Goal: Find specific page/section: Find specific page/section

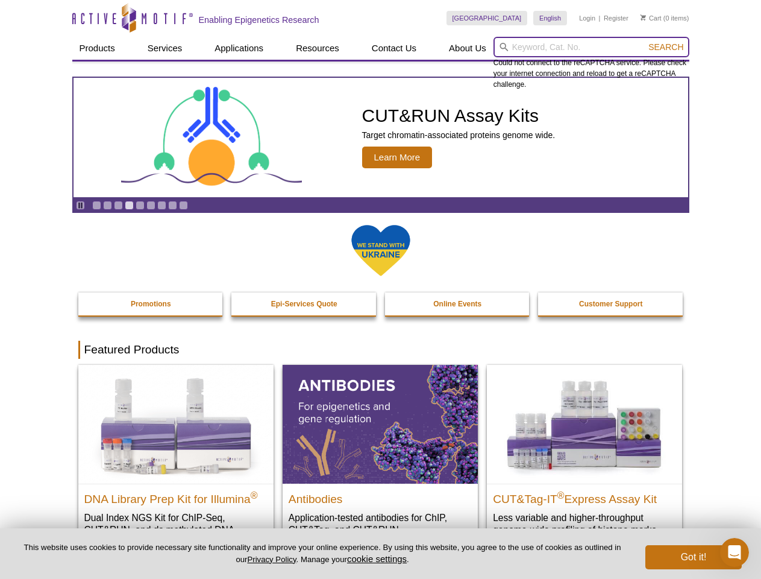
click at [591, 47] on input "search" at bounding box center [592, 47] width 196 height 20
click at [666, 47] on span "Search" at bounding box center [666, 47] width 35 height 10
click at [80, 205] on icon "Pause" at bounding box center [81, 205] width 8 height 8
click at [96, 205] on link "Go to slide 1" at bounding box center [96, 205] width 9 height 9
click at [107, 205] on link "Go to slide 2" at bounding box center [107, 205] width 9 height 9
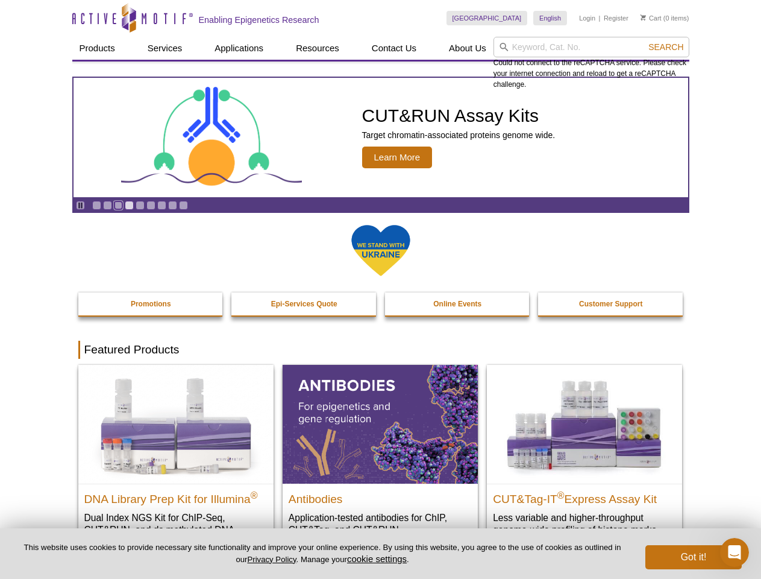
click at [118, 205] on link "Go to slide 3" at bounding box center [118, 205] width 9 height 9
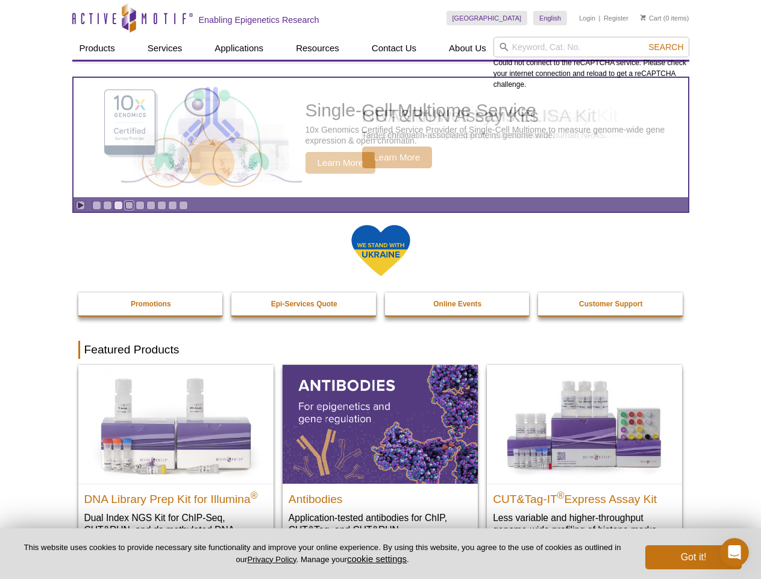
click at [129, 205] on link "Go to slide 4" at bounding box center [129, 205] width 9 height 9
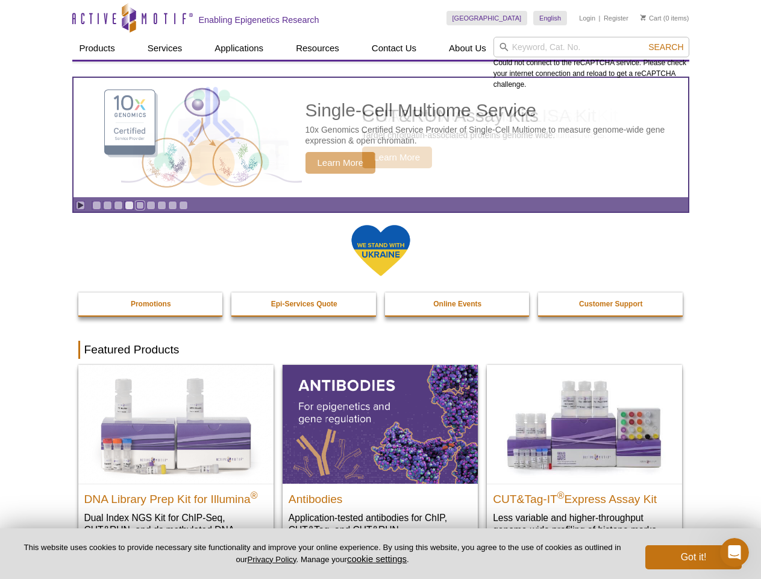
click at [140, 205] on link "Go to slide 5" at bounding box center [140, 205] width 9 height 9
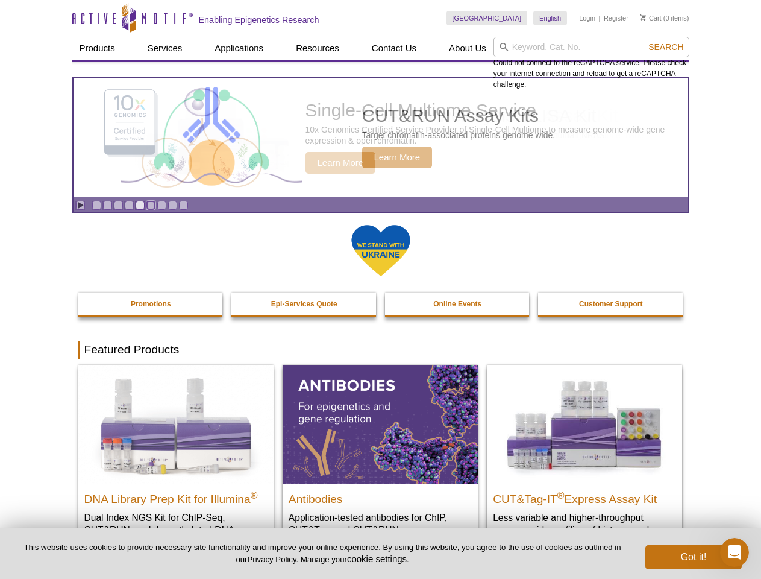
click at [151, 205] on link "Go to slide 6" at bounding box center [150, 205] width 9 height 9
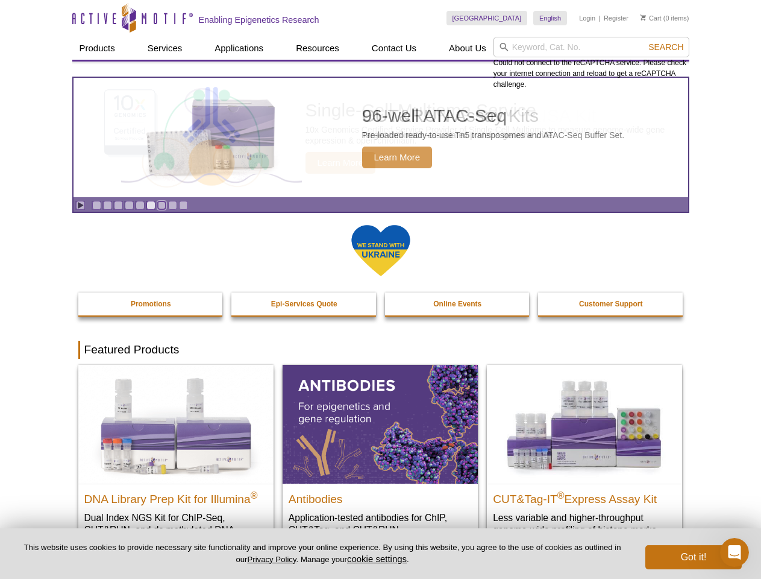
click at [162, 205] on link "Go to slide 7" at bounding box center [161, 205] width 9 height 9
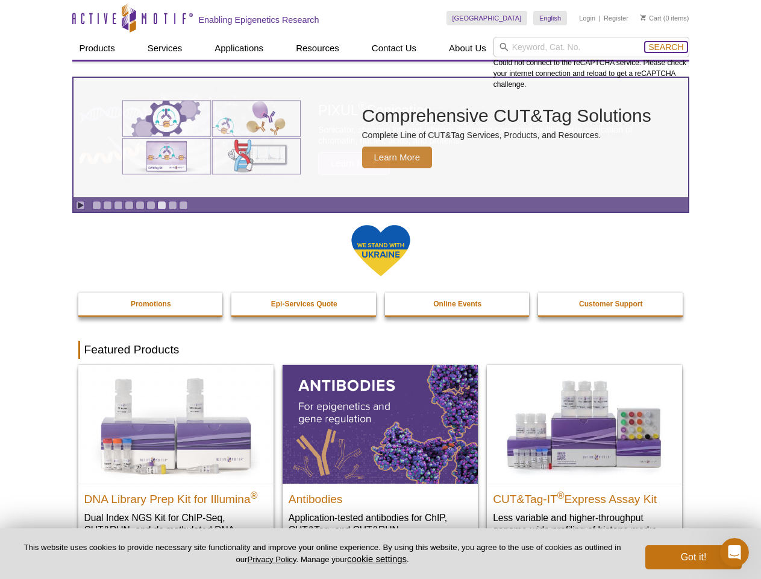
click at [666, 47] on span "Search" at bounding box center [666, 47] width 35 height 10
